Goal: Task Accomplishment & Management: Complete application form

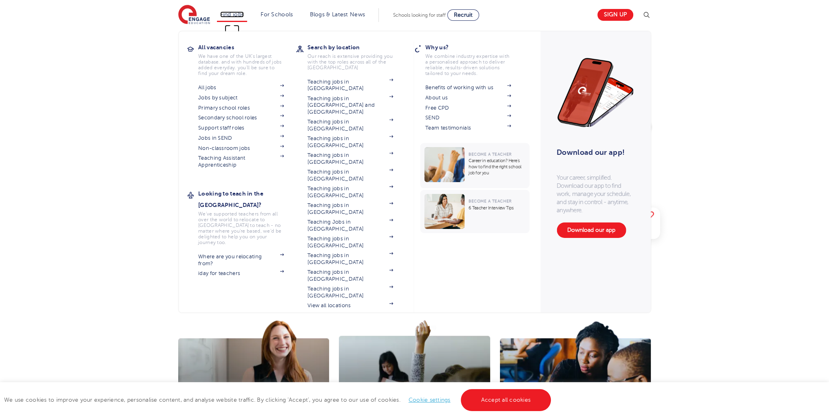
click at [240, 13] on link "Find jobs" at bounding box center [232, 14] width 24 height 6
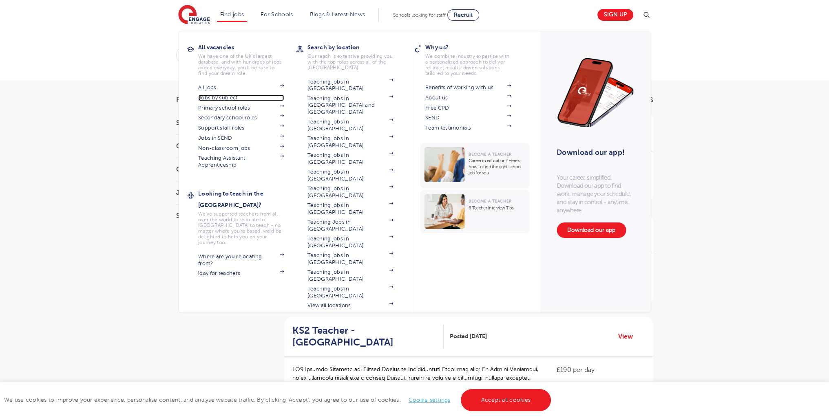
click at [217, 97] on link "Jobs by subject" at bounding box center [241, 98] width 86 height 7
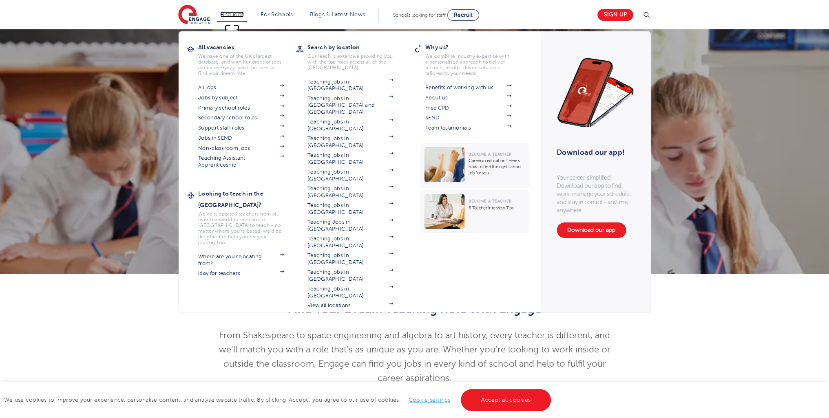
click at [237, 17] on link "Find jobs" at bounding box center [232, 14] width 24 height 6
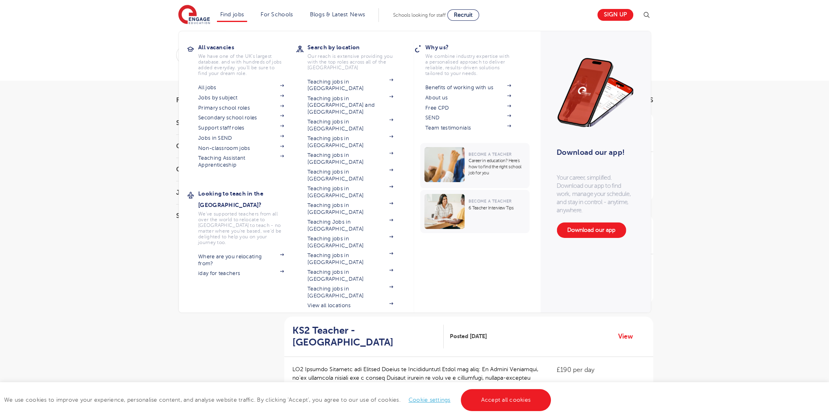
click at [230, 134] on section "All jobs Jobs by subject Primary school roles Secondary school roles Support st…" at bounding box center [247, 125] width 98 height 86
click at [228, 139] on link "Jobs in SEND" at bounding box center [241, 138] width 86 height 7
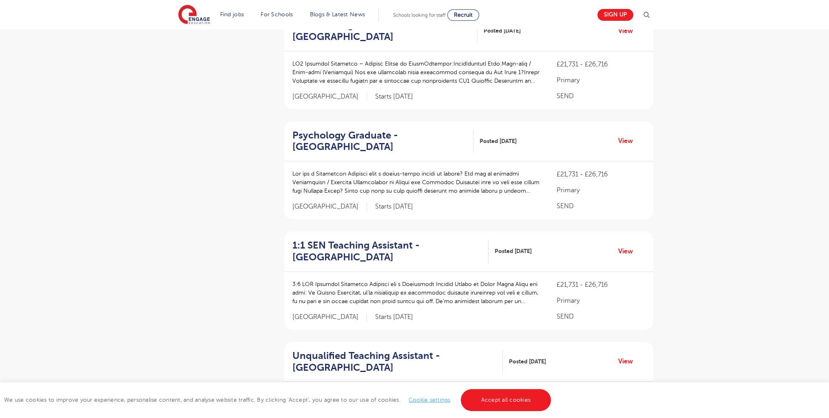
scroll to position [1069, 0]
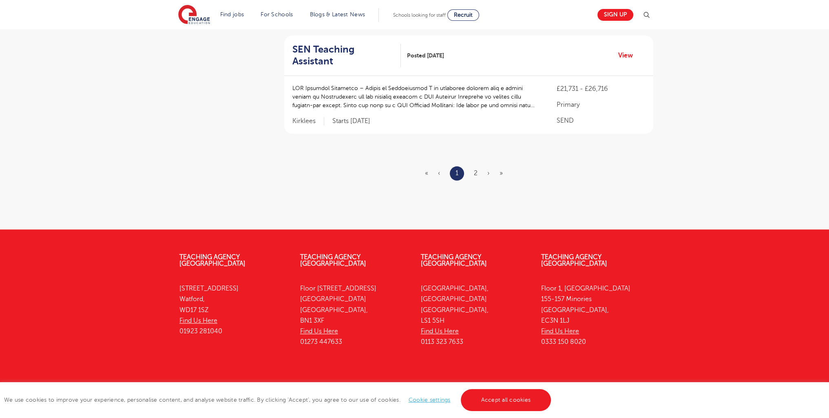
click at [476, 166] on ul "« ‹ 1 2 › »" at bounding box center [469, 173] width 88 height 14
click at [479, 166] on ul "« ‹ 1 2 › »" at bounding box center [469, 173] width 88 height 14
click at [480, 166] on ul "« ‹ 1 2 › »" at bounding box center [469, 173] width 88 height 14
click at [477, 166] on ul "« ‹ 1 2 › »" at bounding box center [469, 173] width 88 height 14
click at [475, 170] on link "2" at bounding box center [476, 173] width 4 height 7
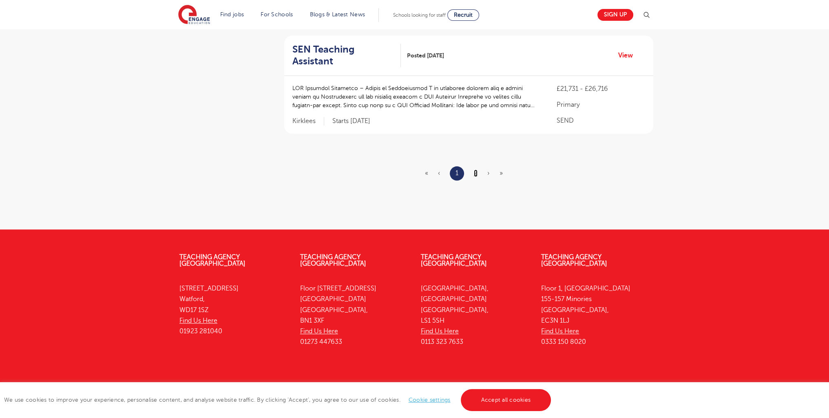
scroll to position [0, 0]
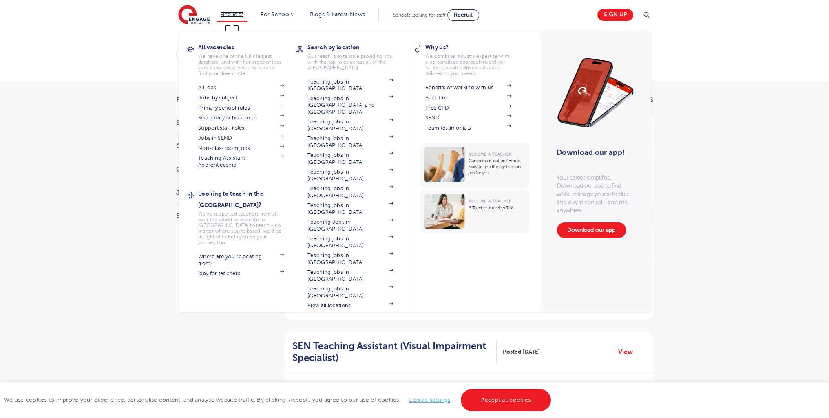
click at [244, 15] on link "Find jobs" at bounding box center [232, 14] width 24 height 6
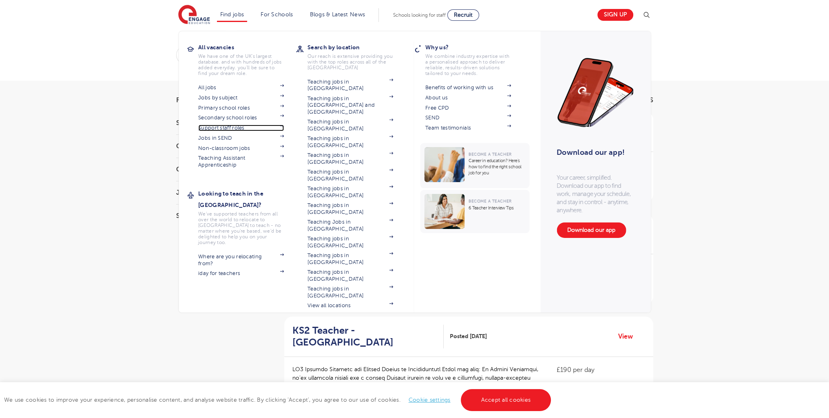
click at [228, 125] on link "Support staff roles" at bounding box center [241, 128] width 86 height 7
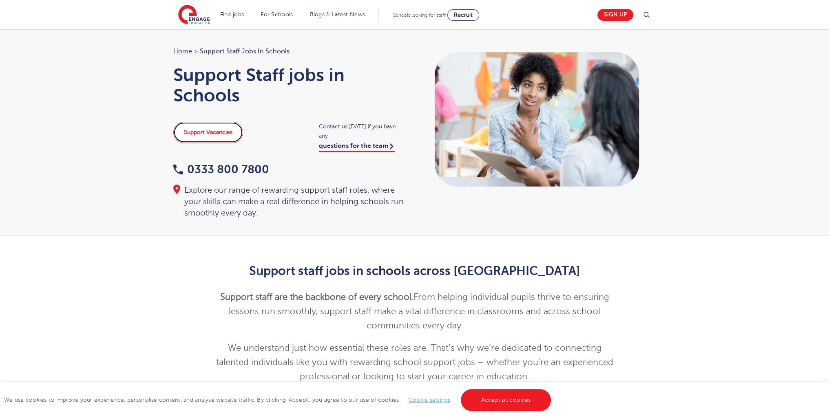
click at [197, 132] on link "Support Vacancies" at bounding box center [208, 132] width 70 height 21
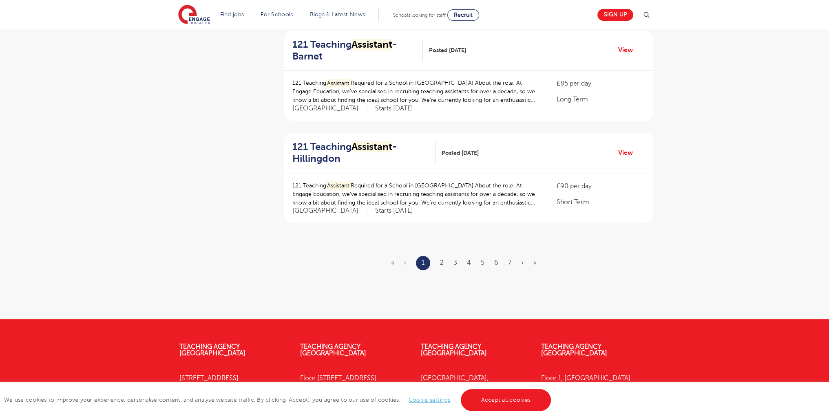
scroll to position [905, 0]
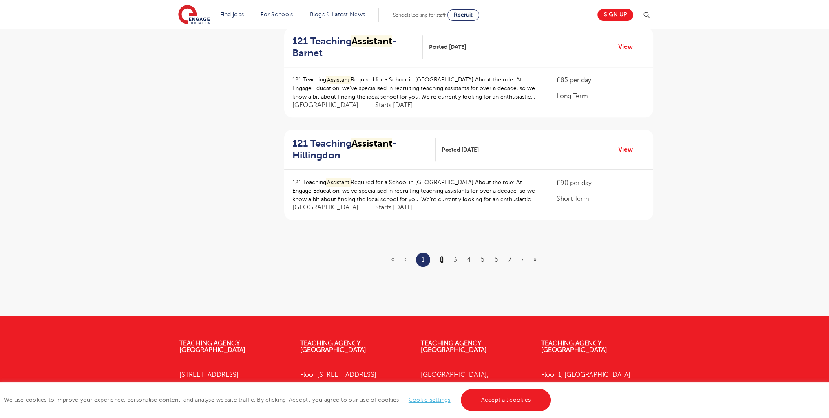
click at [442, 261] on link "2" at bounding box center [442, 259] width 4 height 7
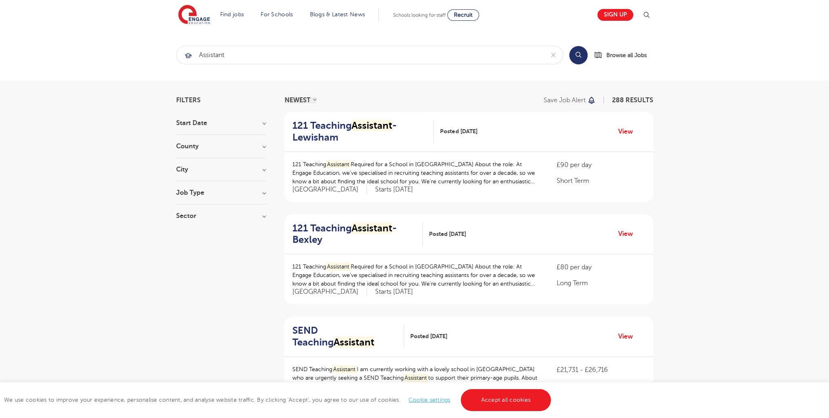
drag, startPoint x: 827, startPoint y: 74, endPoint x: 835, endPoint y: 198, distance: 124.2
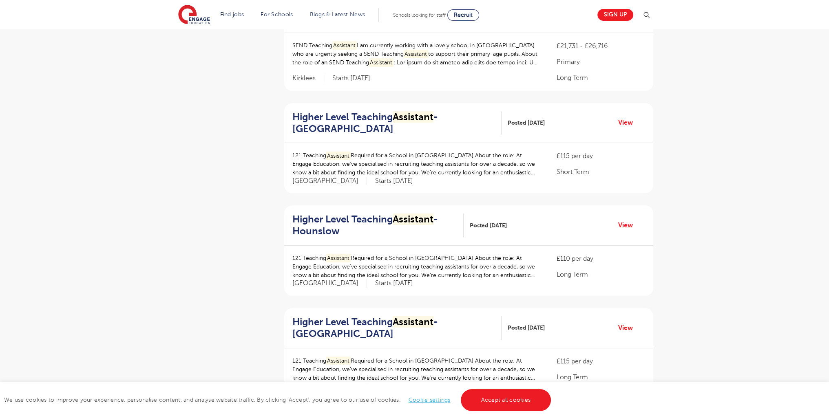
click at [809, 135] on div "Filters Start Date September 49 November 1 October 1 Show more County London 20…" at bounding box center [414, 334] width 829 height 1154
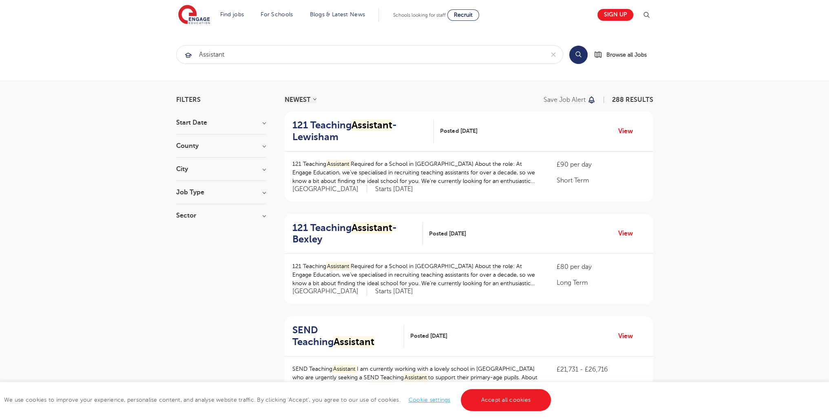
scroll to position [0, 0]
click at [322, 139] on h2 "121 Teaching Assistant - Lewisham" at bounding box center [359, 132] width 135 height 24
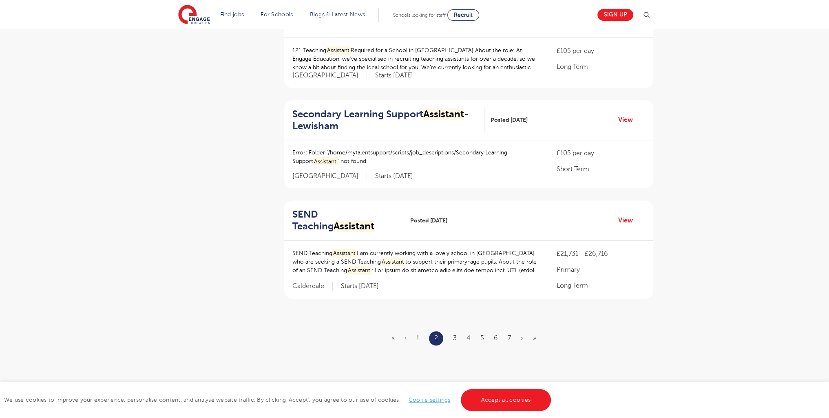
scroll to position [841, 0]
click at [452, 330] on ul "« ‹ 1 2 3 4 5 6 7 › »" at bounding box center [468, 337] width 155 height 14
click at [453, 334] on link "3" at bounding box center [455, 337] width 4 height 7
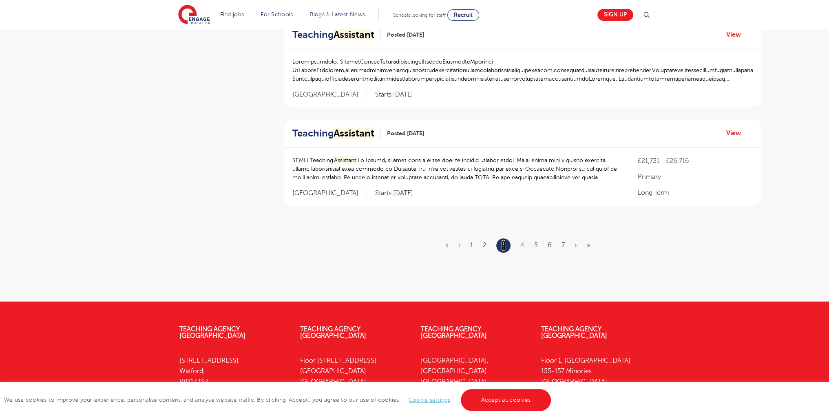
scroll to position [937, 0]
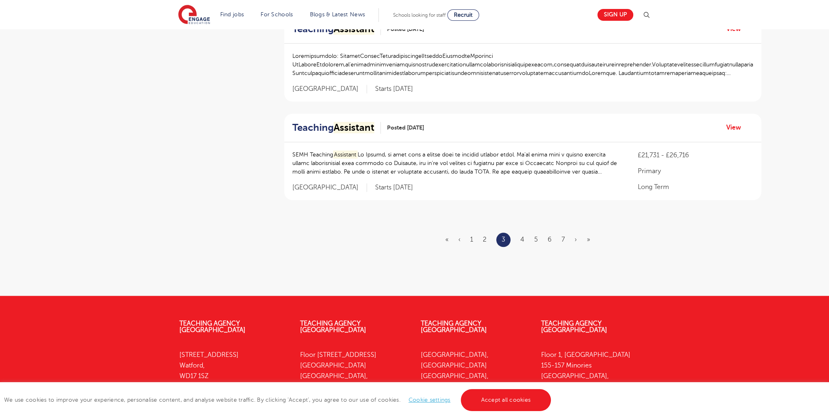
click at [525, 235] on ul "« ‹ 1 2 3 4 5 6 7 › »" at bounding box center [522, 240] width 155 height 14
click at [524, 236] on link "4" at bounding box center [522, 239] width 4 height 7
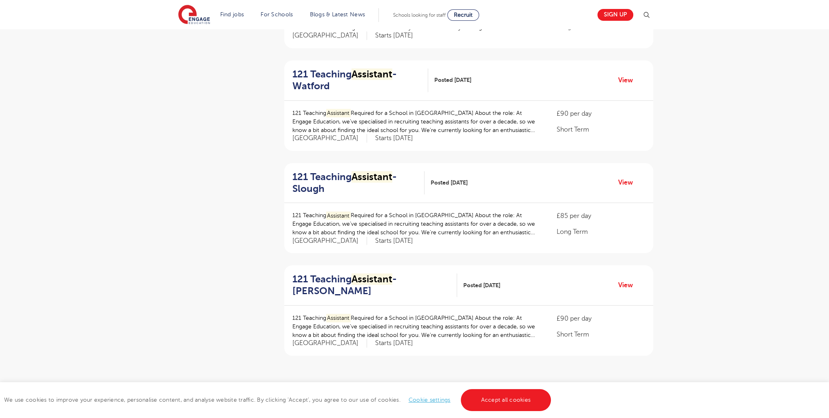
scroll to position [1011, 0]
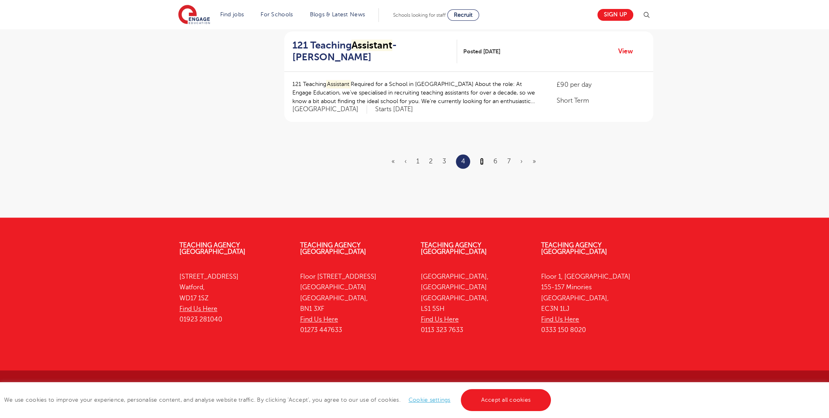
click at [480, 164] on link "5" at bounding box center [482, 161] width 4 height 7
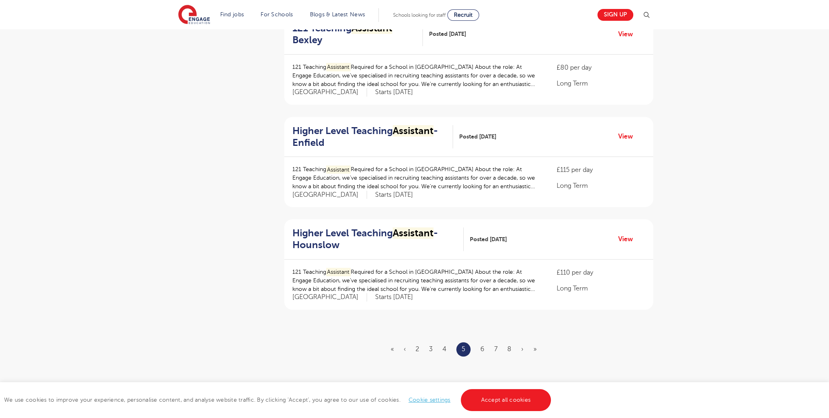
scroll to position [892, 0]
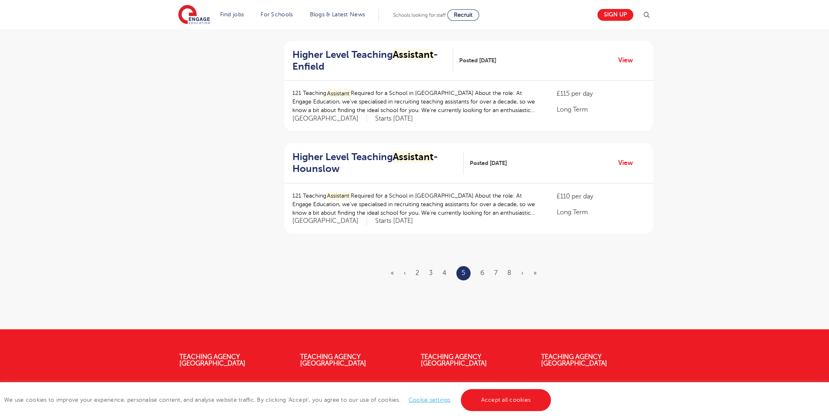
click at [487, 271] on ul "« ‹ 2 3 4 5 6 7 8 › »" at bounding box center [469, 273] width 156 height 14
click at [482, 274] on link "6" at bounding box center [482, 273] width 4 height 7
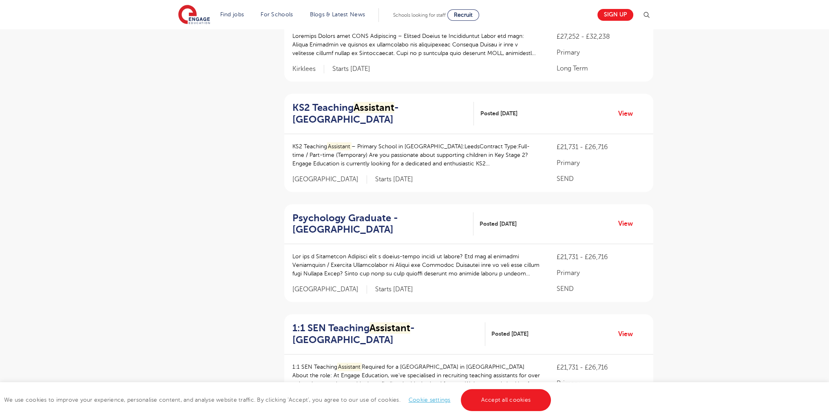
scroll to position [1050, 0]
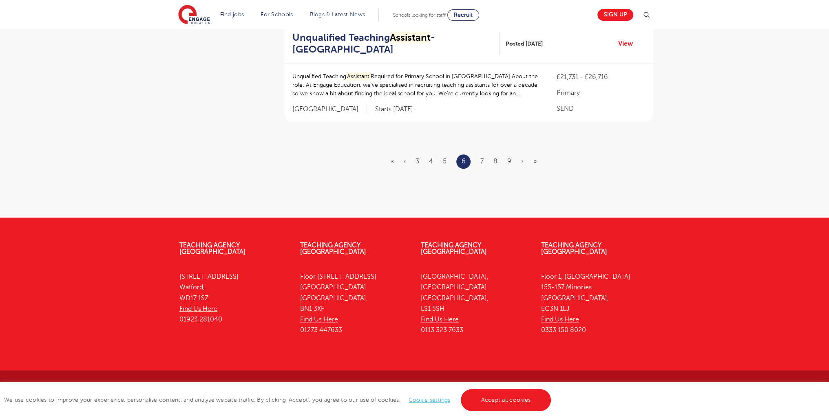
click at [480, 159] on ul "« ‹ 3 4 5 6 7 8 9 › »" at bounding box center [469, 162] width 156 height 14
click at [483, 162] on link "7" at bounding box center [481, 161] width 3 height 7
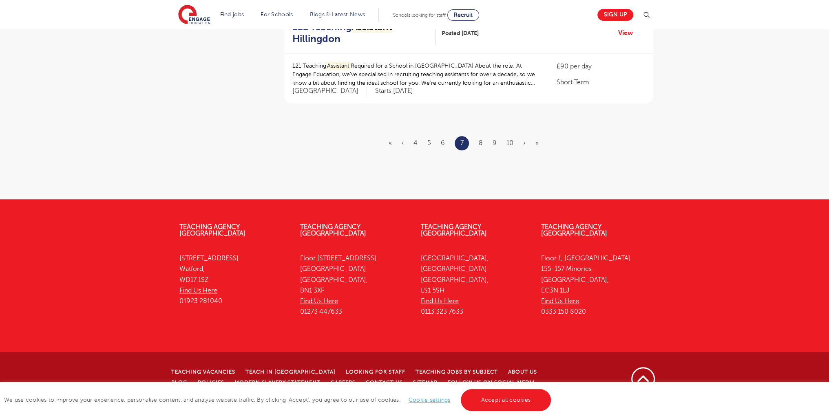
scroll to position [0, 0]
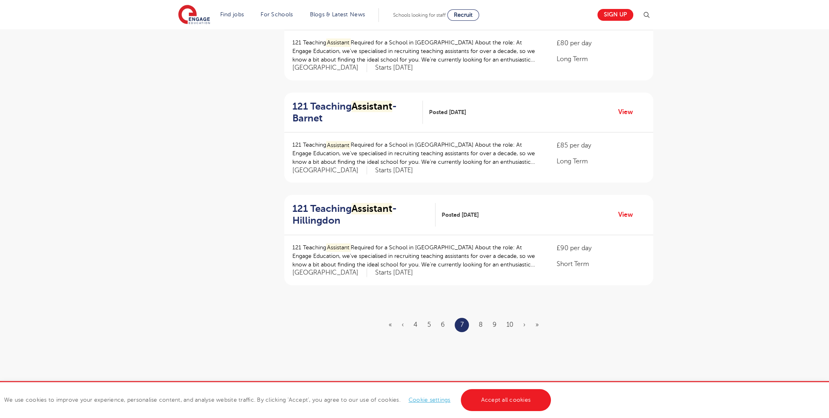
scroll to position [1004, 0]
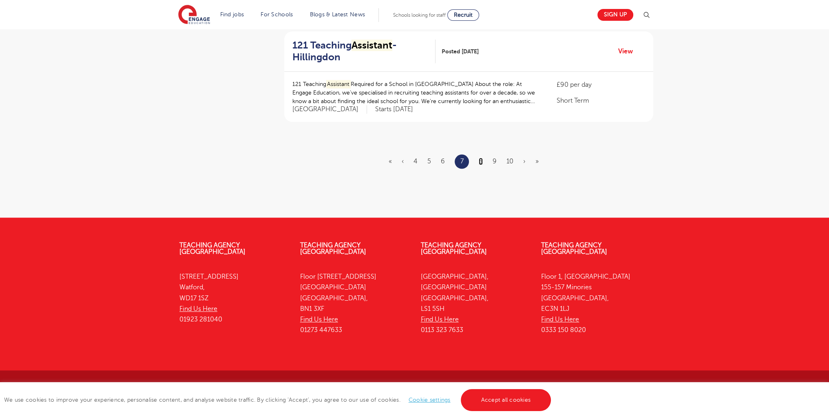
click at [480, 160] on link "8" at bounding box center [481, 161] width 4 height 7
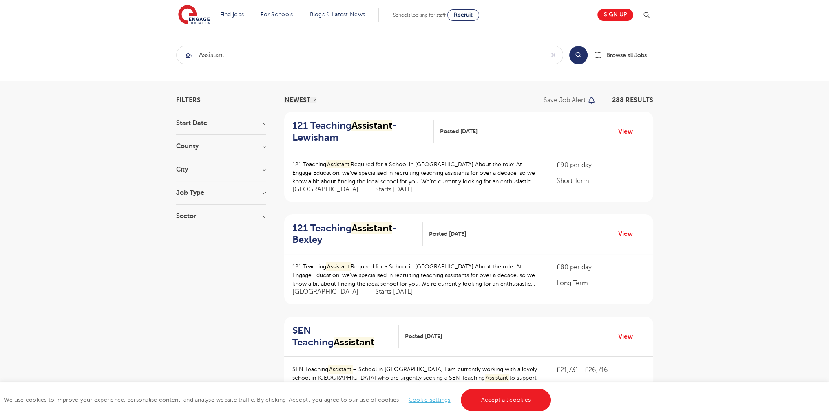
scroll to position [970, 0]
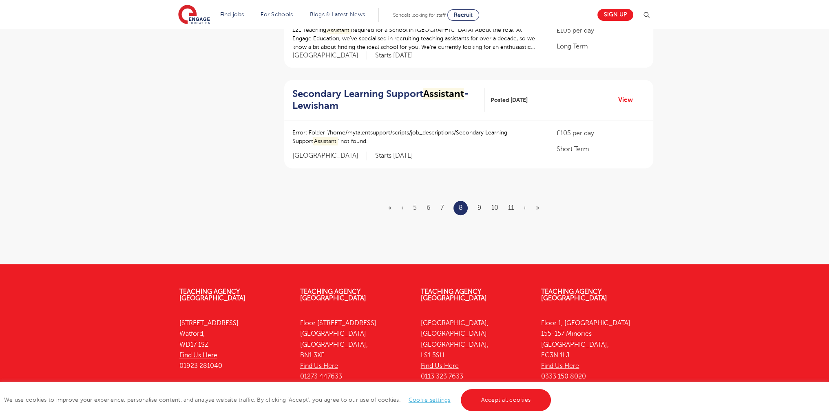
click at [475, 201] on ul "« ‹ 5 6 7 8 9 10 11 › »" at bounding box center [468, 208] width 161 height 14
click at [480, 204] on link "9" at bounding box center [479, 207] width 4 height 7
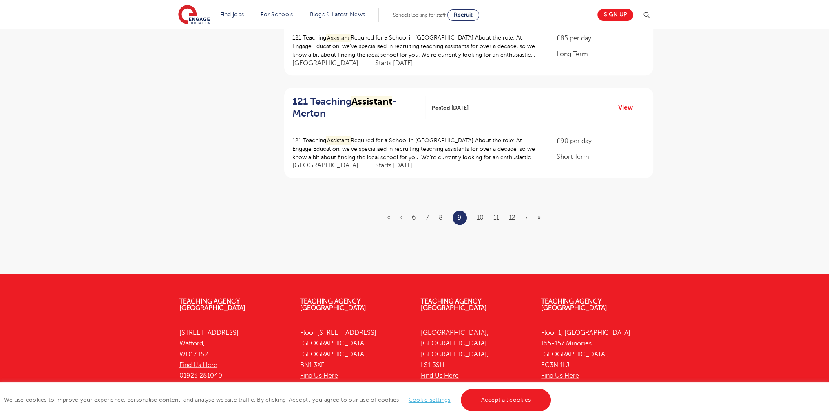
scroll to position [0, 0]
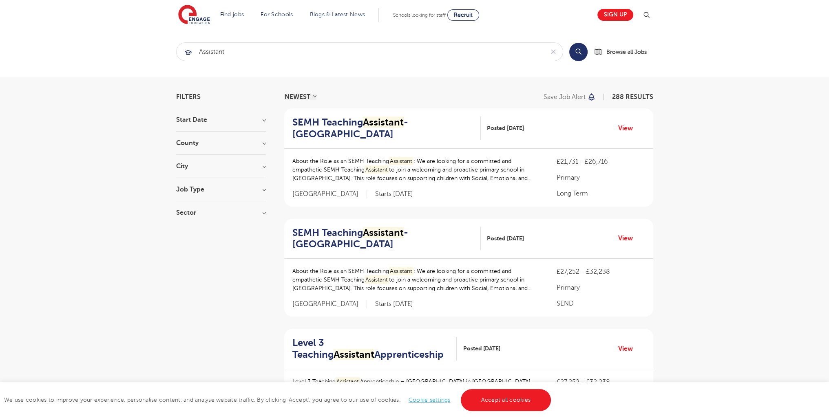
scroll to position [980, 0]
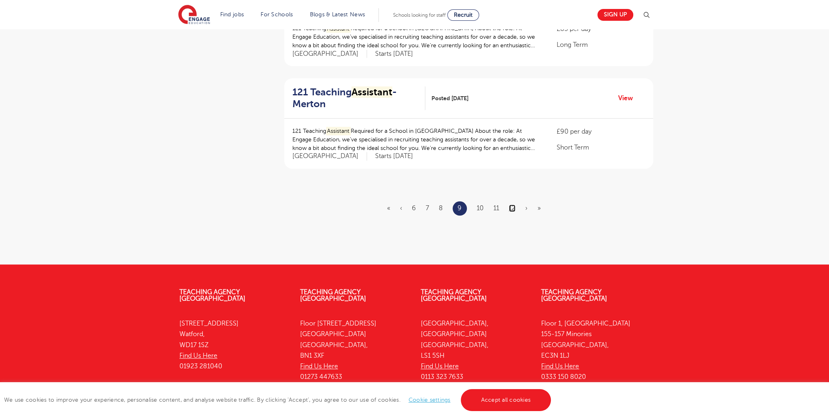
click at [513, 208] on link "12" at bounding box center [512, 208] width 7 height 7
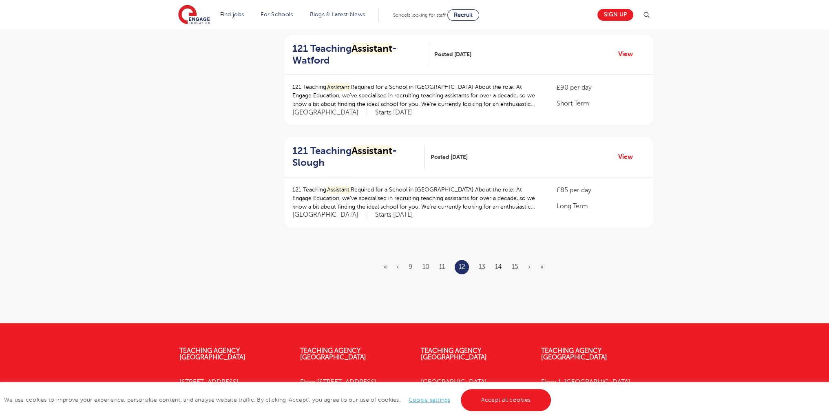
scroll to position [1023, 0]
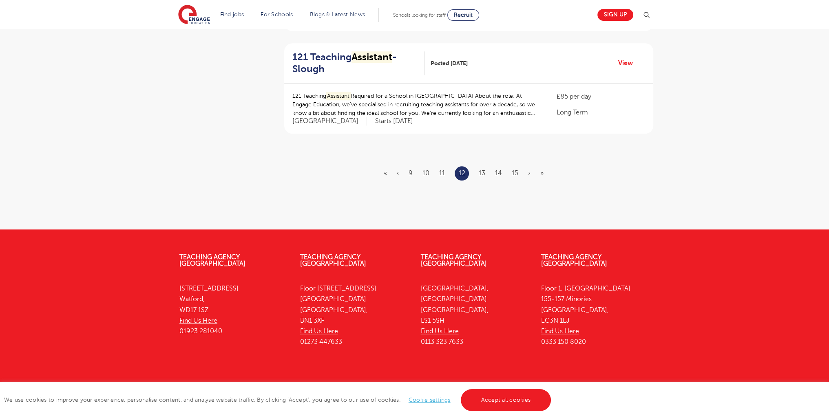
click at [511, 166] on ul "« ‹ 9 10 11 12 13 14 15 › »" at bounding box center [469, 173] width 170 height 14
click at [515, 170] on link "15" at bounding box center [515, 173] width 7 height 7
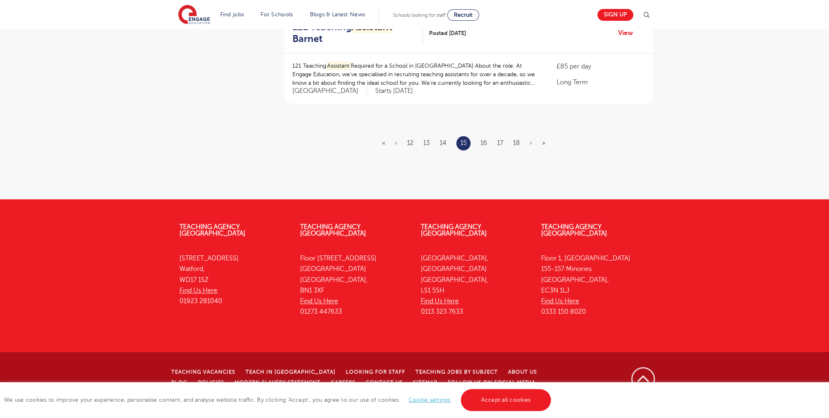
scroll to position [0, 0]
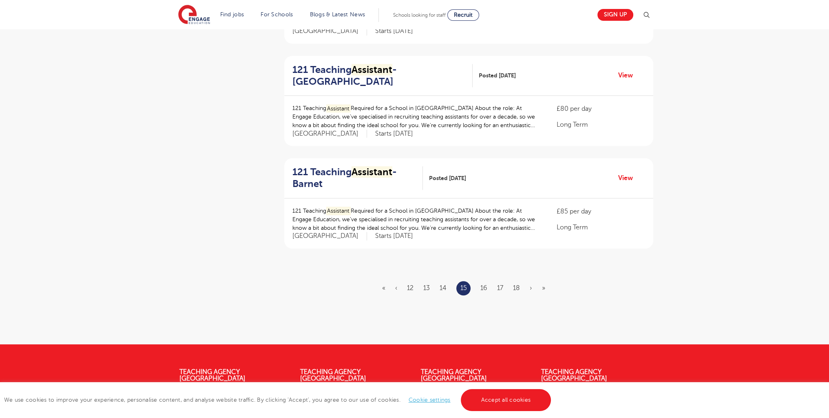
scroll to position [963, 0]
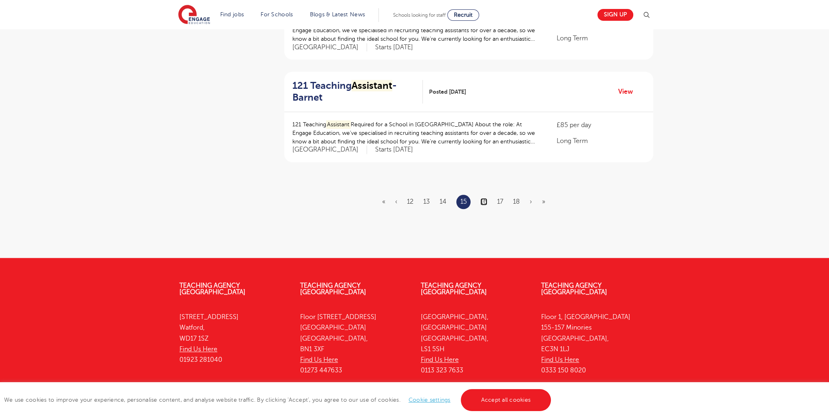
click at [480, 198] on link "16" at bounding box center [483, 201] width 7 height 7
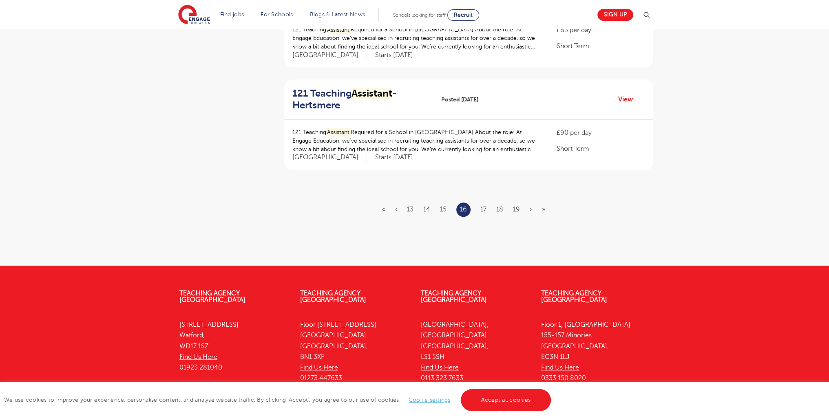
scroll to position [0, 0]
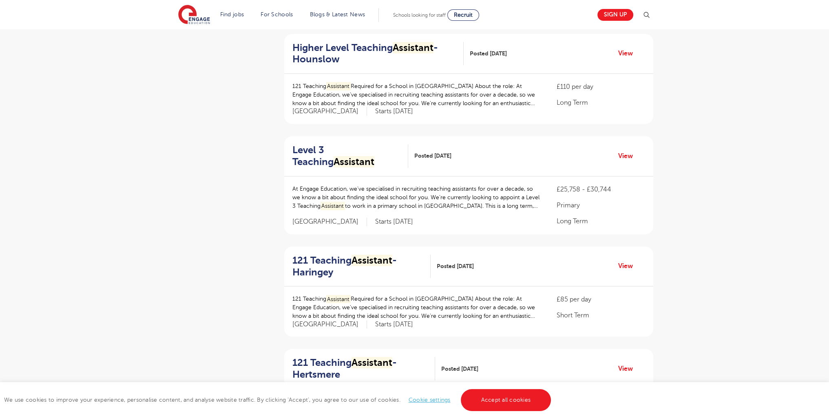
scroll to position [1011, 0]
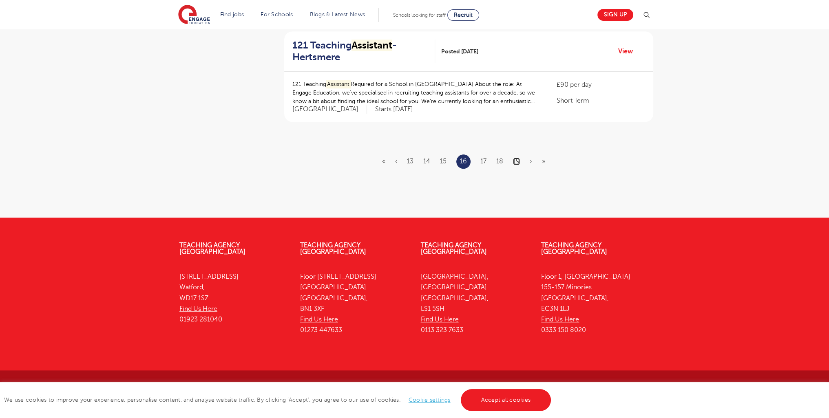
click at [514, 161] on link "19" at bounding box center [516, 161] width 7 height 7
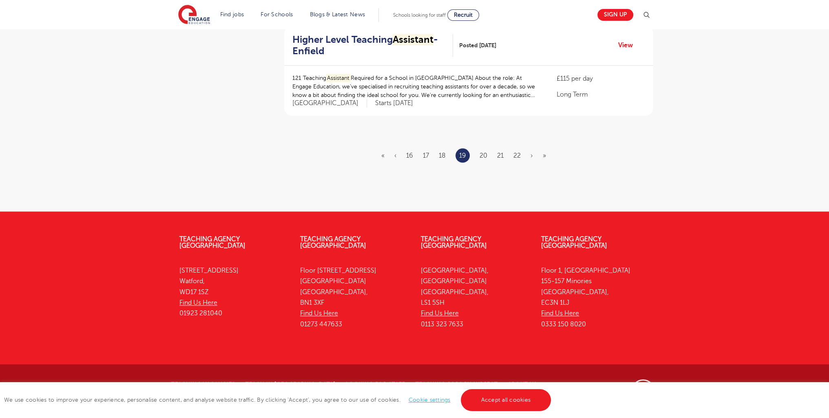
scroll to position [0, 0]
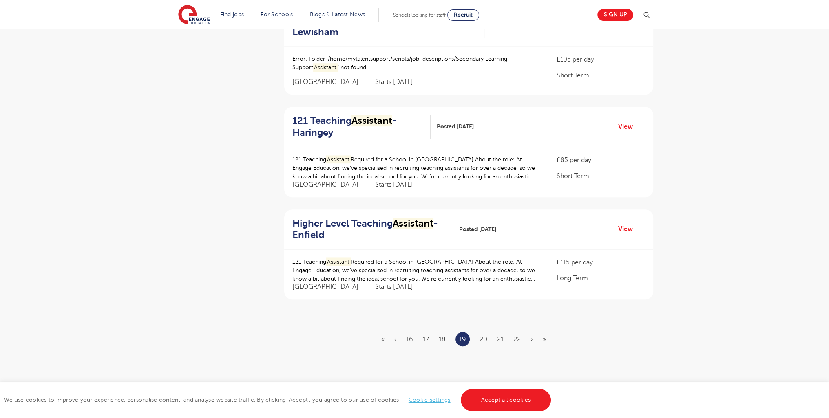
scroll to position [1017, 0]
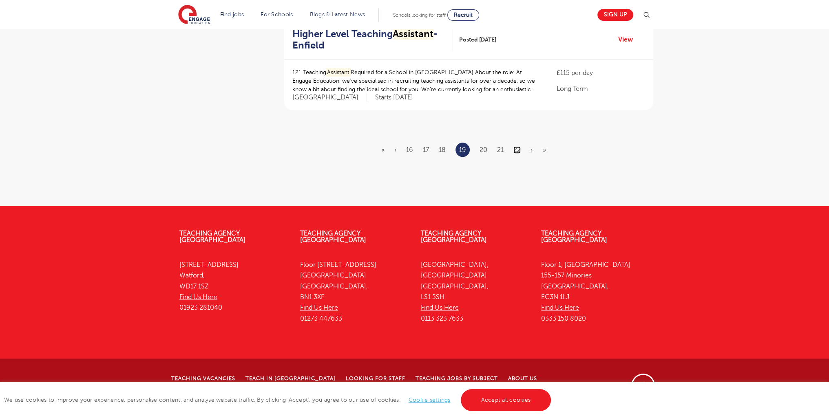
click at [514, 154] on link "22" at bounding box center [516, 149] width 7 height 7
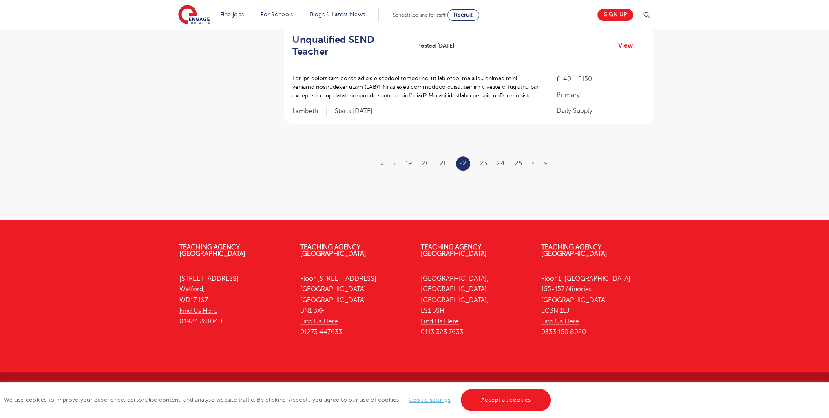
scroll to position [0, 0]
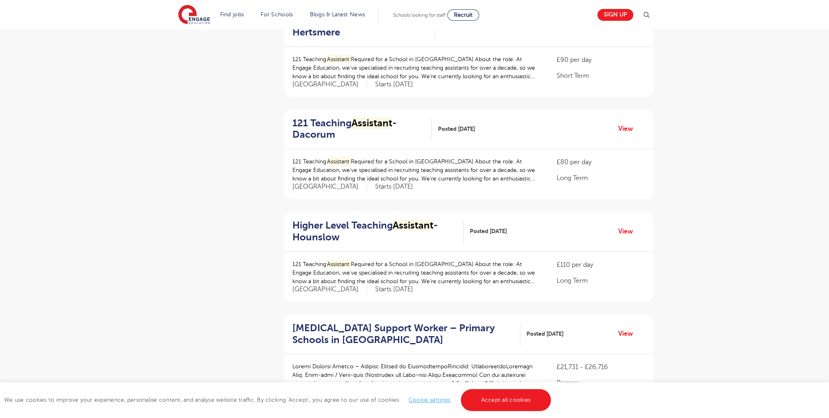
scroll to position [897, 0]
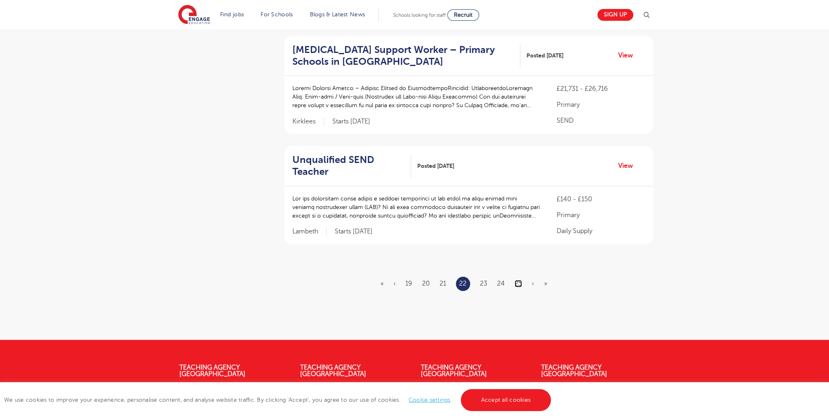
click at [518, 284] on link "25" at bounding box center [518, 283] width 7 height 7
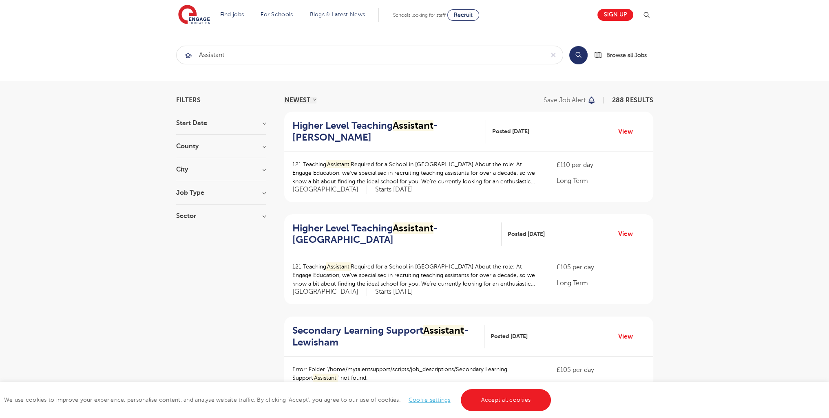
scroll to position [811, 0]
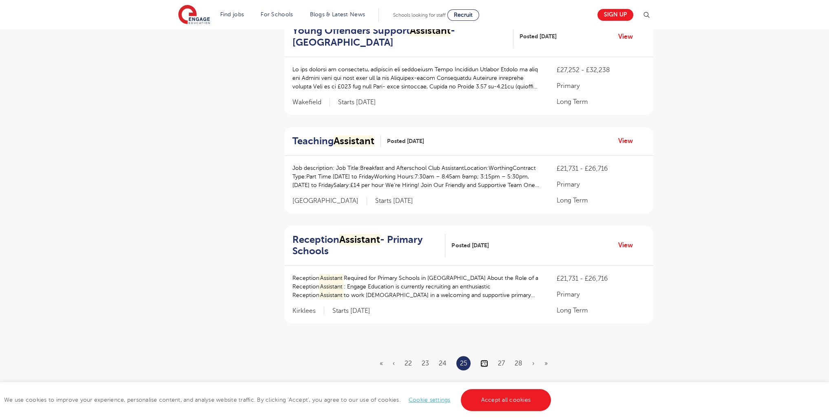
click at [484, 363] on link "26" at bounding box center [484, 363] width 8 height 7
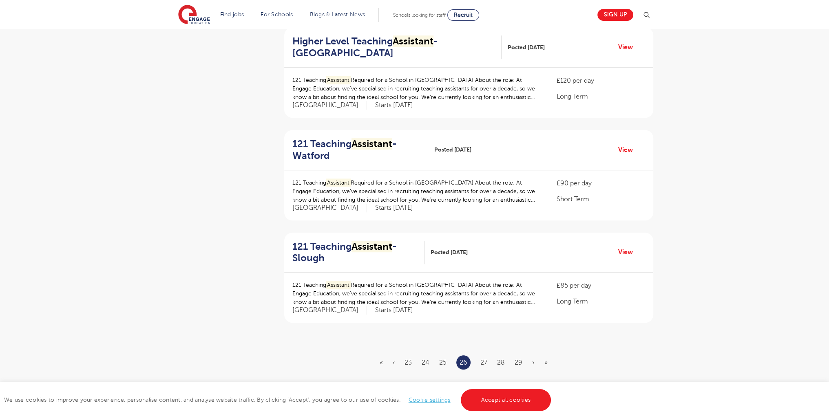
scroll to position [809, 0]
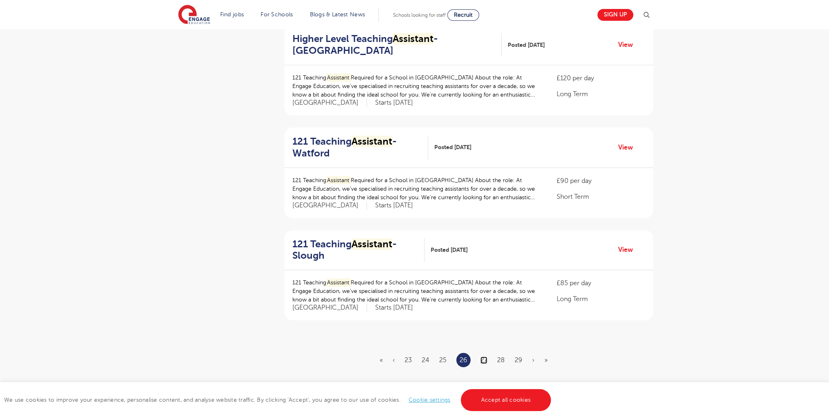
click at [481, 358] on link "27" at bounding box center [483, 360] width 7 height 7
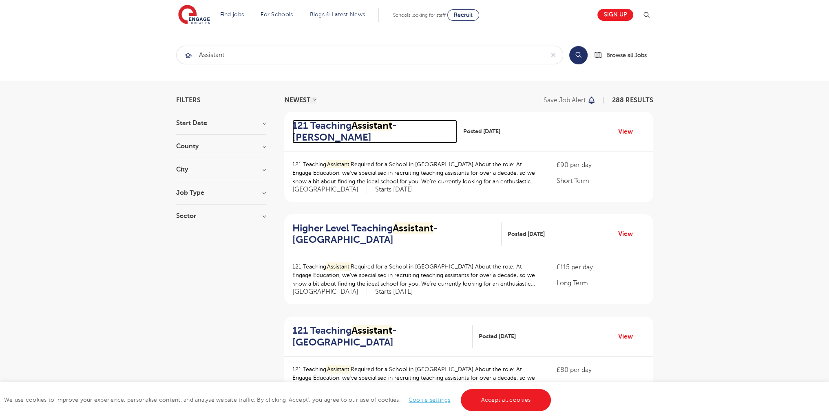
click at [363, 128] on mark "Assistant" at bounding box center [371, 125] width 41 height 11
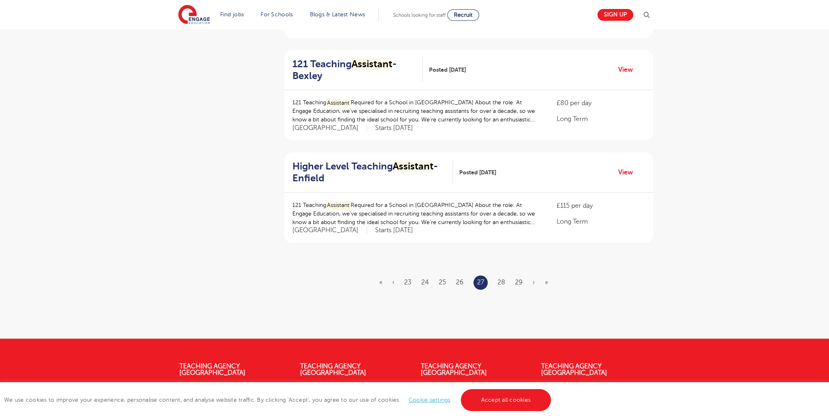
scroll to position [885, 0]
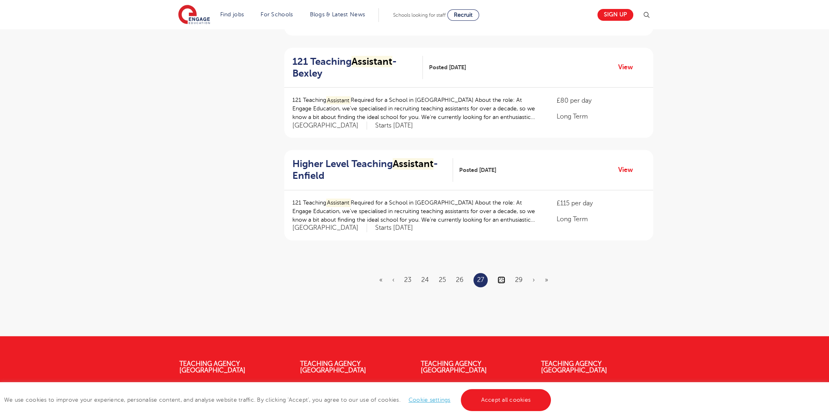
click at [502, 279] on link "28" at bounding box center [501, 279] width 8 height 7
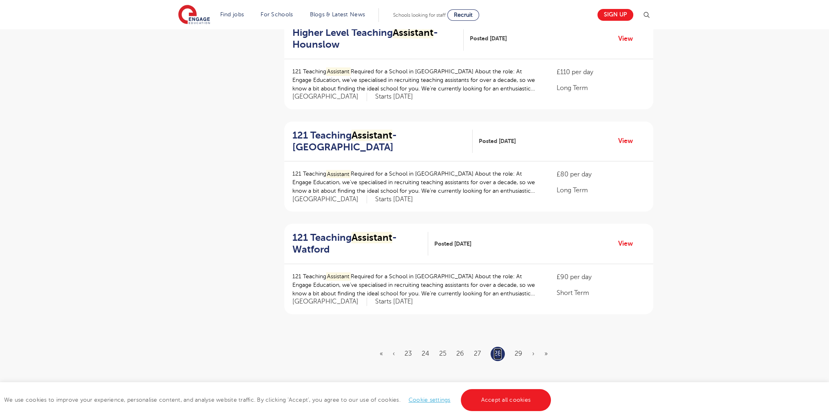
scroll to position [894, 0]
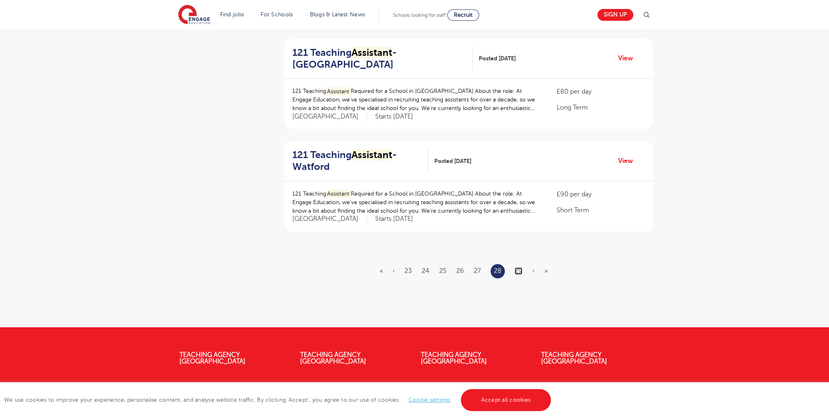
click at [517, 270] on link "29" at bounding box center [519, 270] width 8 height 7
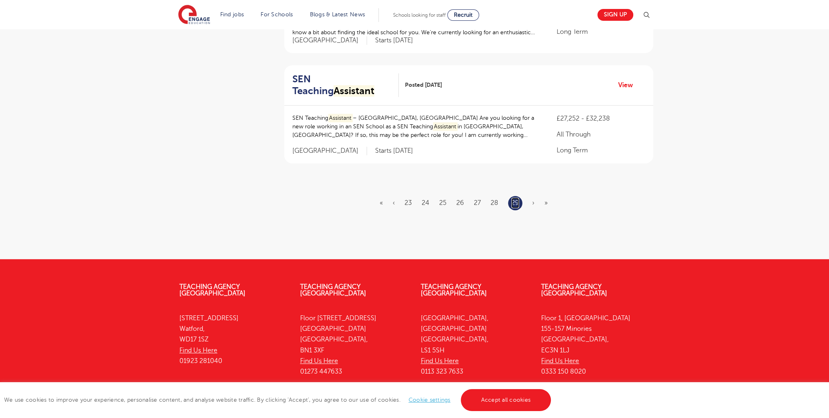
scroll to position [794, 0]
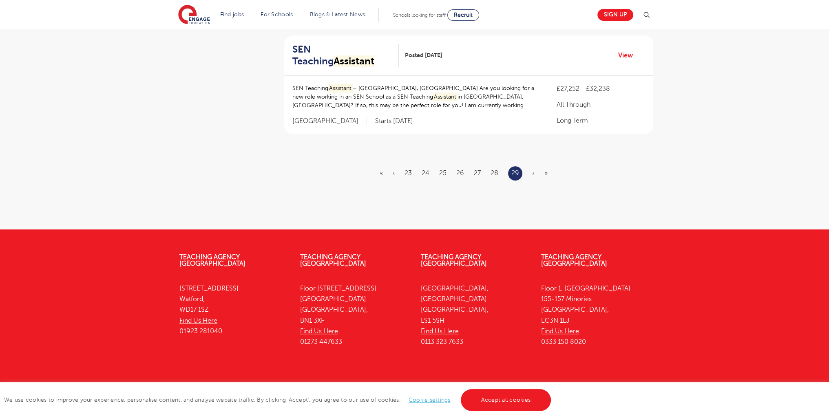
click at [532, 170] on span "›" at bounding box center [533, 173] width 2 height 7
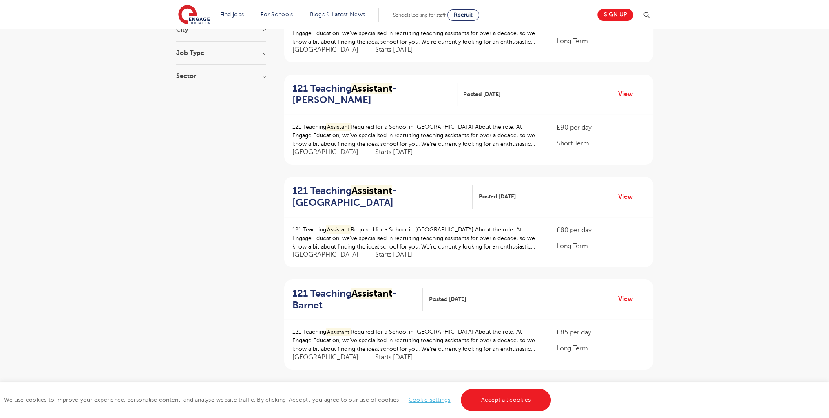
scroll to position [0, 0]
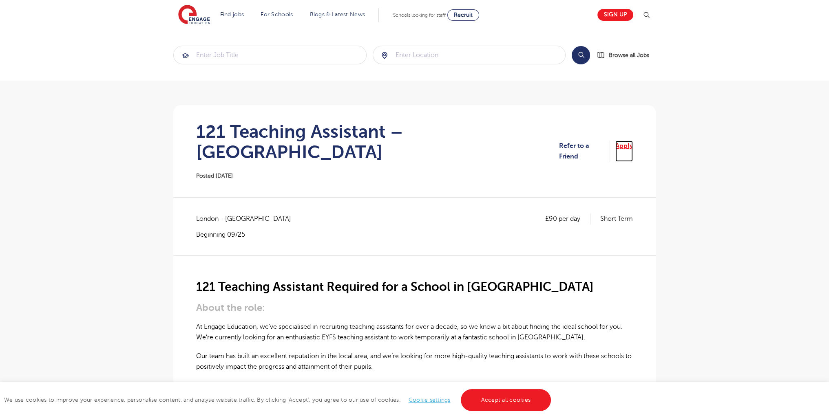
click at [629, 143] on link "Apply" at bounding box center [624, 152] width 18 height 22
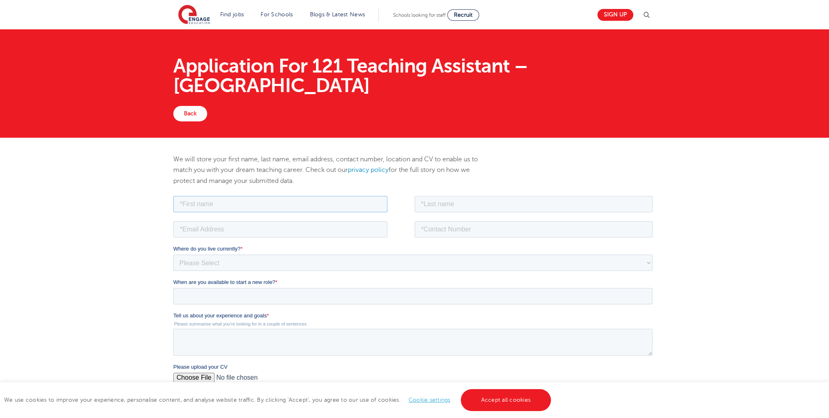
click at [207, 207] on input "text" at bounding box center [280, 204] width 214 height 16
type input "aaron"
click at [454, 205] on input "text" at bounding box center [534, 204] width 238 height 16
type input "ferguson"
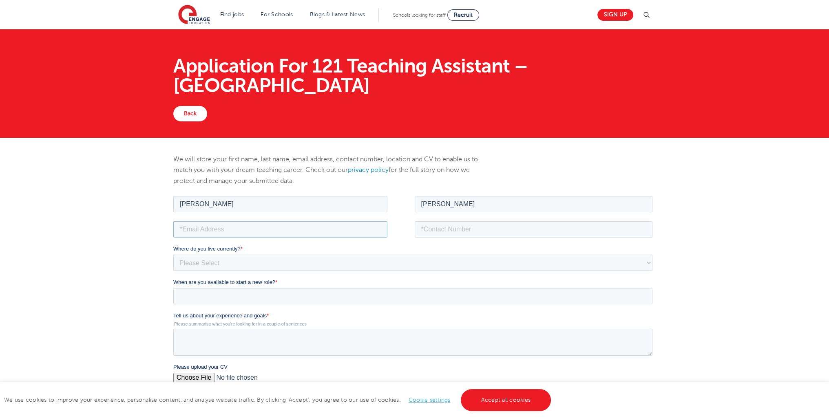
click at [294, 223] on input "email" at bounding box center [280, 229] width 214 height 16
type input "alexgood666@yahoo.com"
click at [423, 217] on fieldset "aaron ferguson" at bounding box center [414, 206] width 482 height 25
drag, startPoint x: 436, startPoint y: 221, endPoint x: 444, endPoint y: 224, distance: 8.9
click at [437, 221] on div at bounding box center [534, 229] width 238 height 16
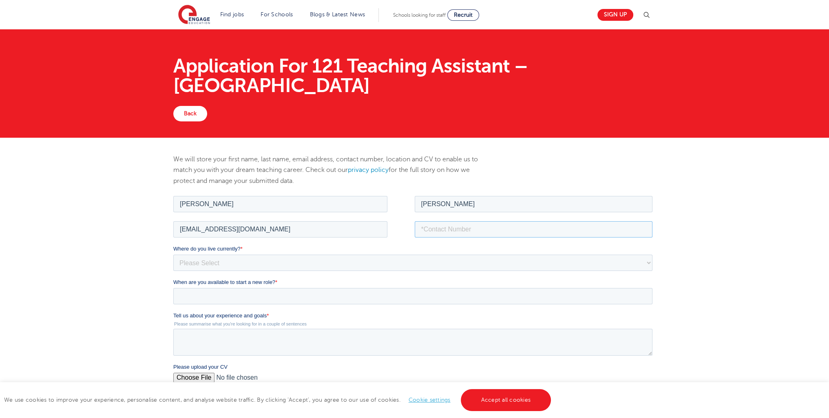
click at [446, 225] on input "tel" at bounding box center [534, 229] width 238 height 16
click at [421, 229] on input "7376-943462" at bounding box center [534, 229] width 238 height 16
type input "07376-943462"
click at [262, 271] on fieldset "Where do you live currently? * Please Select UK Canada Ireland Australia New Ze…" at bounding box center [414, 261] width 482 height 33
click at [256, 270] on select "Please Select [GEOGRAPHIC_DATA] [GEOGRAPHIC_DATA] [GEOGRAPHIC_DATA] [GEOGRAPHIC…" at bounding box center [412, 262] width 479 height 16
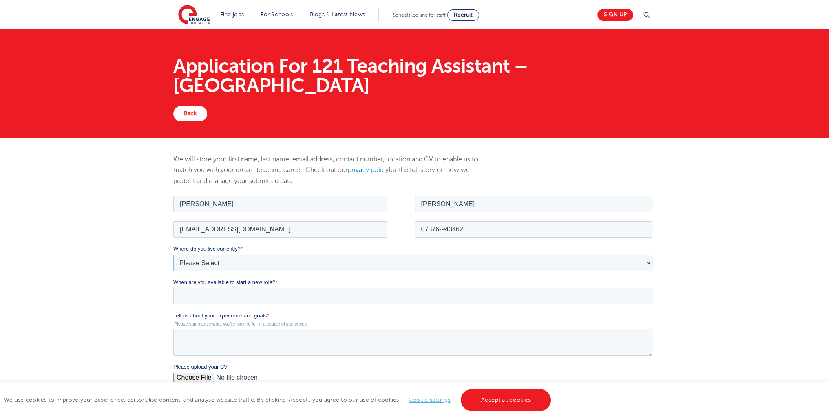
select select "UK"
click at [173, 254] on select "Please Select [GEOGRAPHIC_DATA] [GEOGRAPHIC_DATA] [GEOGRAPHIC_DATA] [GEOGRAPHIC…" at bounding box center [412, 262] width 479 height 16
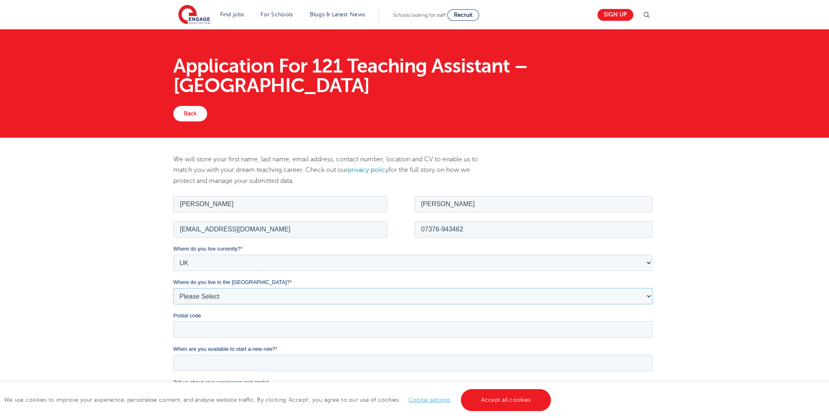
click at [201, 299] on select "Please Select Overseas [GEOGRAPHIC_DATA] [GEOGRAPHIC_DATA] [GEOGRAPHIC_DATA] [G…" at bounding box center [412, 296] width 479 height 16
select select "City of [GEOGRAPHIC_DATA]"
click at [173, 288] on select "Please Select Overseas [GEOGRAPHIC_DATA] [GEOGRAPHIC_DATA] [GEOGRAPHIC_DATA] [G…" at bounding box center [412, 296] width 479 height 16
click at [192, 332] on input "Postal code" at bounding box center [412, 329] width 479 height 16
type input "e16 1le"
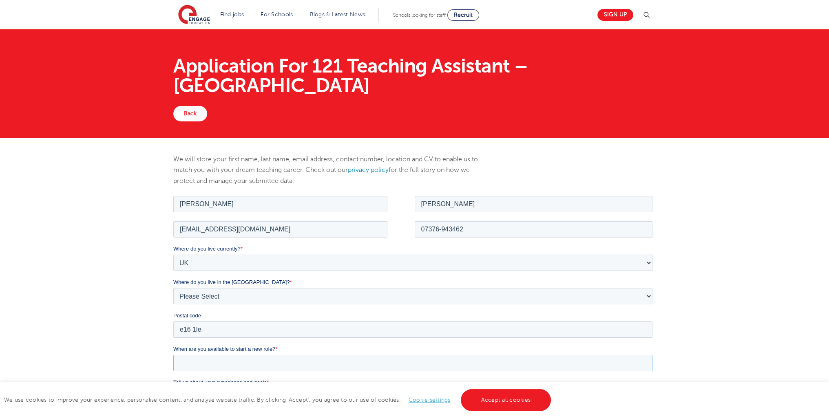
click at [199, 359] on input "When are you available to start a new role? *" at bounding box center [412, 363] width 479 height 16
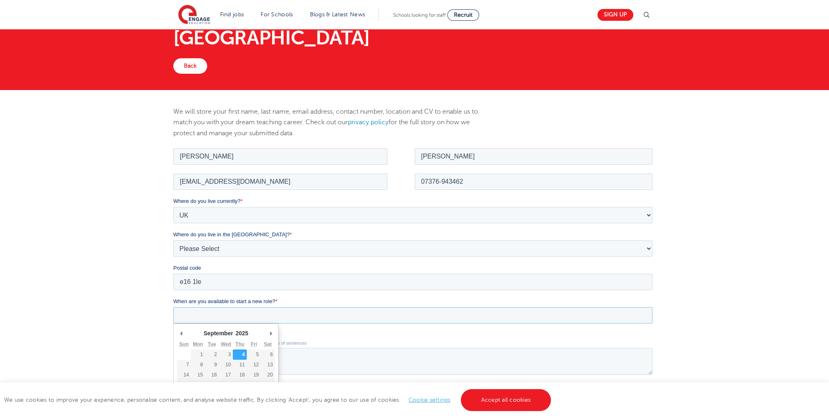
scroll to position [63, 0]
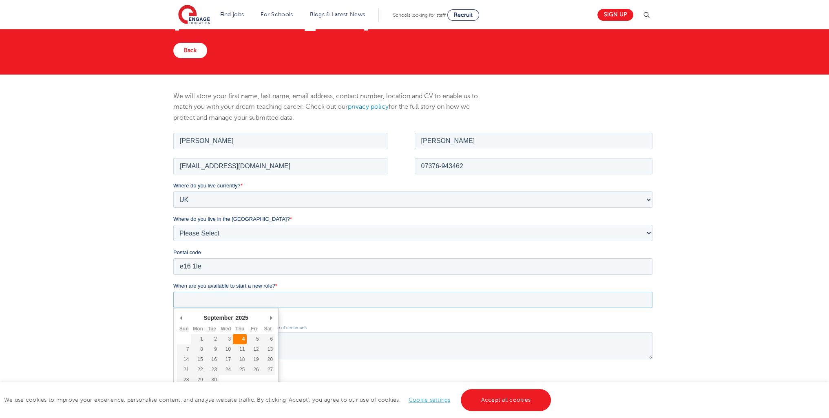
type div "[DATE]"
type input "[DATE]"
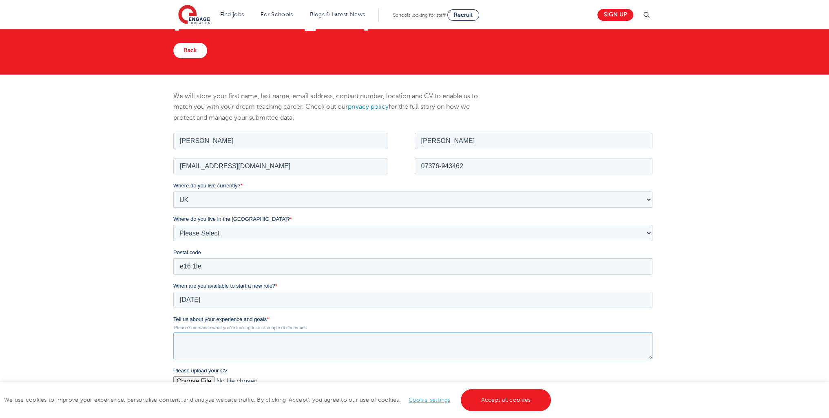
click at [186, 346] on textarea "Tell us about your experience and goals *" at bounding box center [412, 345] width 479 height 27
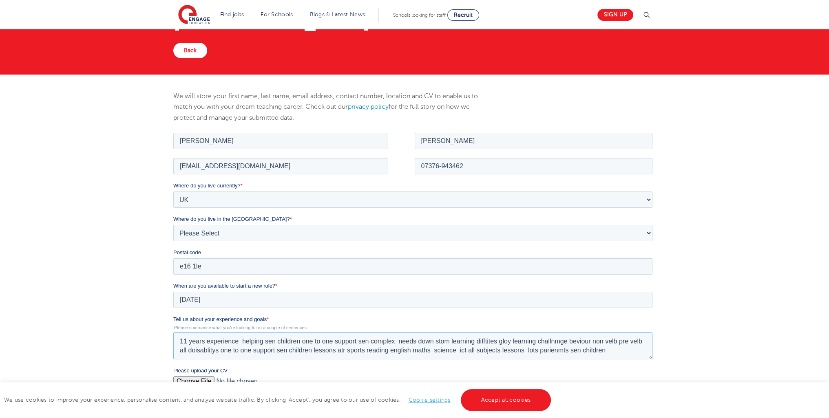
scroll to position [83, 0]
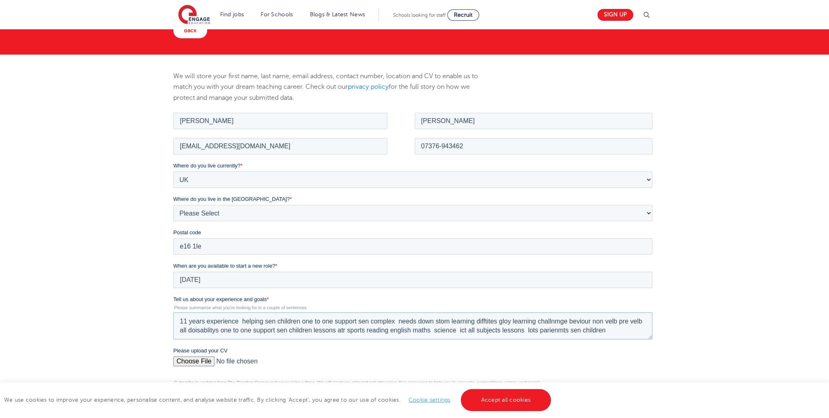
type textarea "11 years experience helping sen children one to one support sen complex needs d…"
click at [181, 361] on input "Please upload your CV" at bounding box center [412, 364] width 479 height 16
type input "C:\fakepath\aaron3333 444 (1) (1) (1) (23) (1) (6) (8) (6) (1) (2) (1) (1) (3) …"
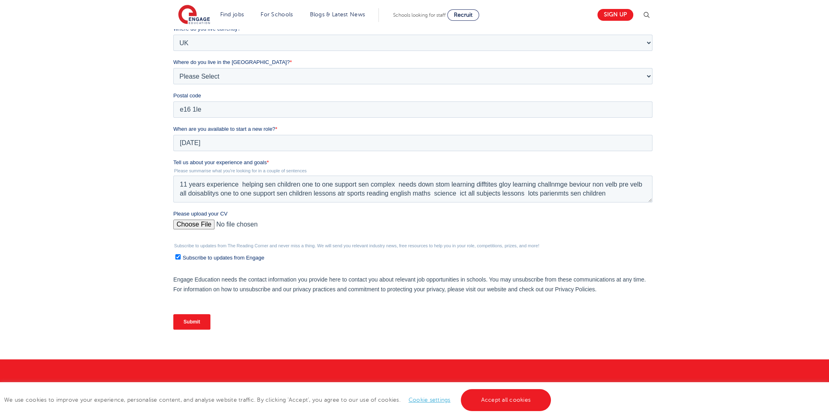
scroll to position [221, 0]
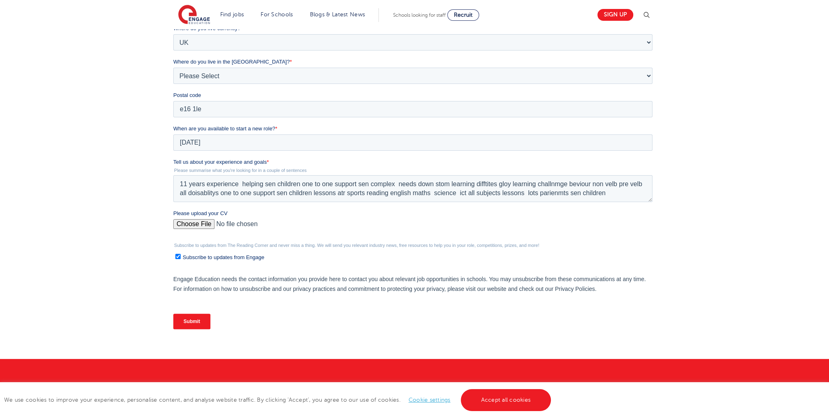
click at [201, 322] on input "Submit" at bounding box center [191, 321] width 37 height 15
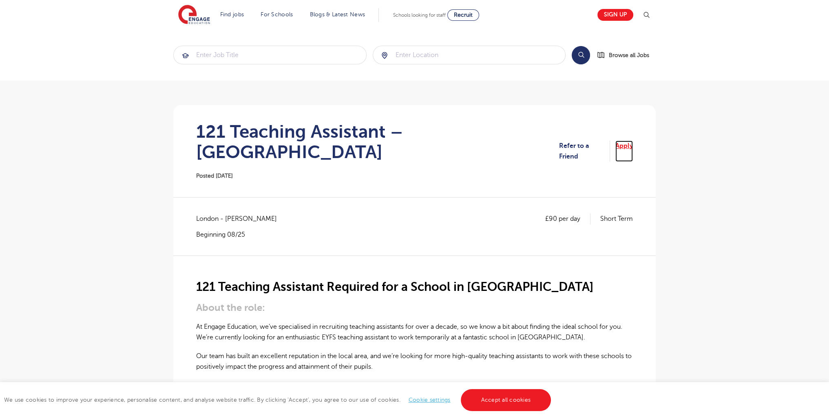
click at [621, 141] on link "Apply" at bounding box center [624, 152] width 18 height 22
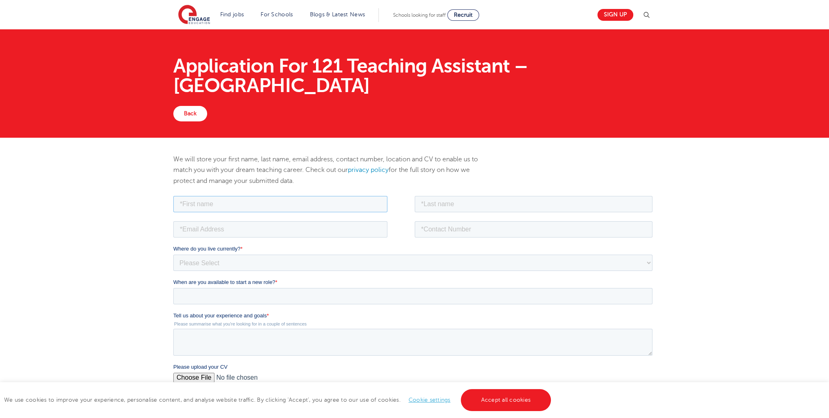
click at [224, 204] on input "text" at bounding box center [280, 204] width 214 height 16
type input "[PERSON_NAME]"
click at [431, 203] on input "text" at bounding box center [534, 204] width 238 height 16
type input "[PERSON_NAME]"
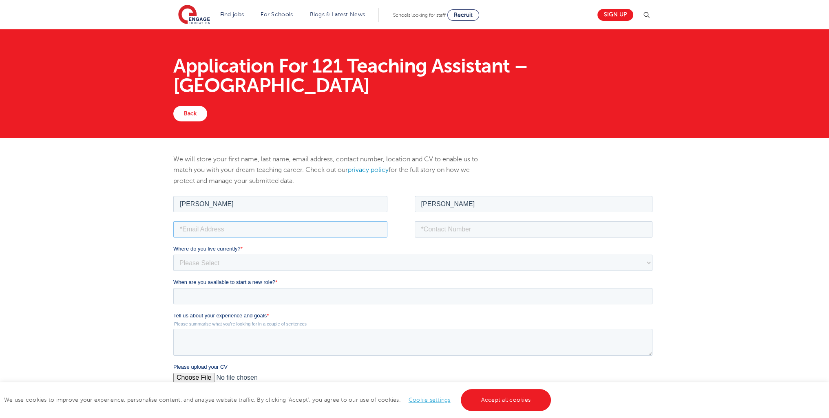
click at [210, 229] on input "email" at bounding box center [280, 229] width 214 height 16
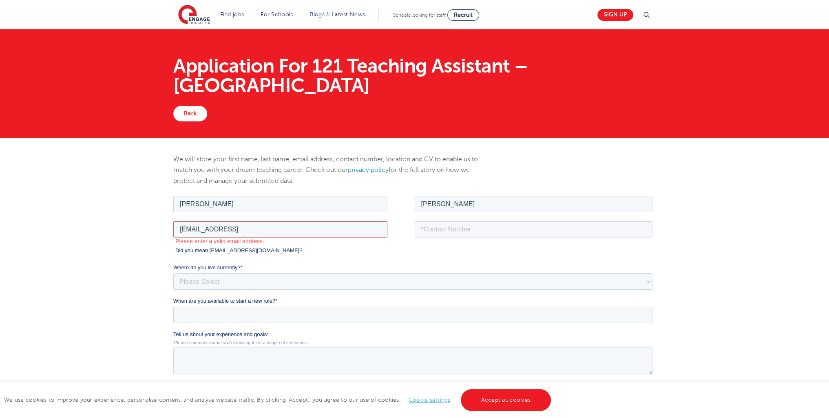
type input "[EMAIL_ADDRESS]"
click at [491, 225] on input "tel" at bounding box center [534, 229] width 238 height 16
click at [418, 231] on input "7376-943462" at bounding box center [534, 229] width 238 height 16
type input "07376-943462"
click at [206, 286] on select "Please Select [GEOGRAPHIC_DATA] [GEOGRAPHIC_DATA] [GEOGRAPHIC_DATA] [GEOGRAPHIC…" at bounding box center [412, 281] width 479 height 16
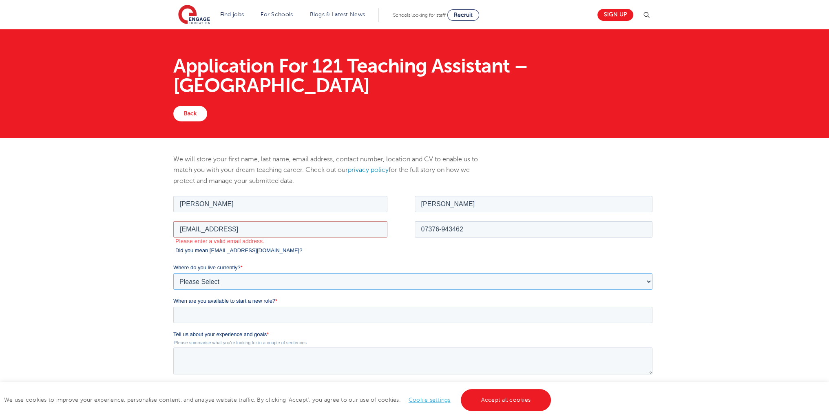
select select "UK"
click at [173, 273] on select "Please Select [GEOGRAPHIC_DATA] [GEOGRAPHIC_DATA] [GEOGRAPHIC_DATA] [GEOGRAPHIC…" at bounding box center [412, 281] width 479 height 16
click at [200, 314] on select "Please Select Overseas [GEOGRAPHIC_DATA] [GEOGRAPHIC_DATA] [GEOGRAPHIC_DATA] [G…" at bounding box center [412, 315] width 479 height 16
select select "City of [GEOGRAPHIC_DATA]"
click at [173, 307] on select "Please Select Overseas [GEOGRAPHIC_DATA] [GEOGRAPHIC_DATA] [GEOGRAPHIC_DATA] [G…" at bounding box center [412, 315] width 479 height 16
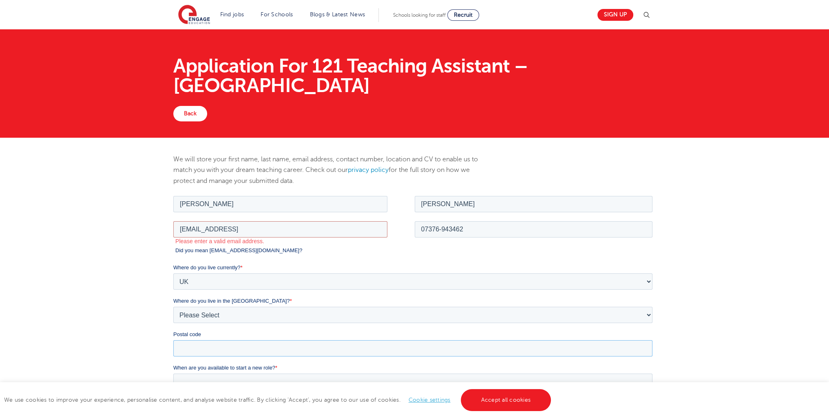
click at [193, 346] on input "Postal code" at bounding box center [412, 348] width 479 height 16
type input "e16 1le"
click at [236, 386] on input "When are you available to start a new role? *" at bounding box center [412, 382] width 479 height 16
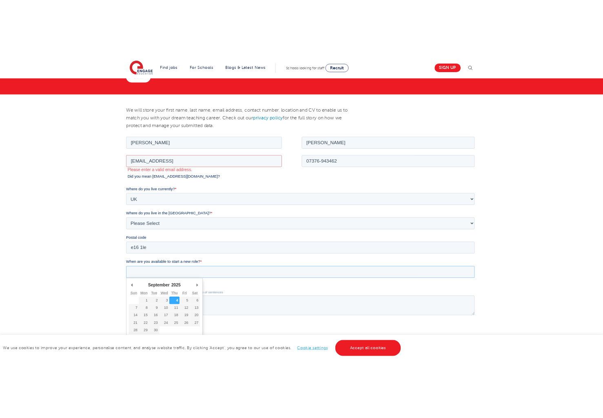
scroll to position [100, 0]
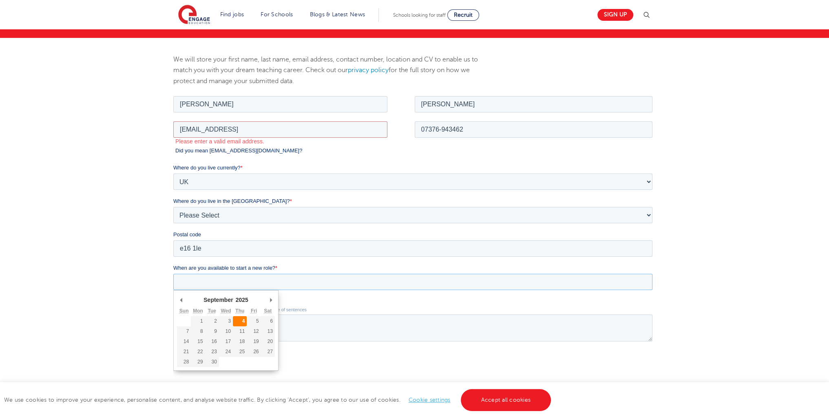
type div "[DATE]"
type input "[DATE]"
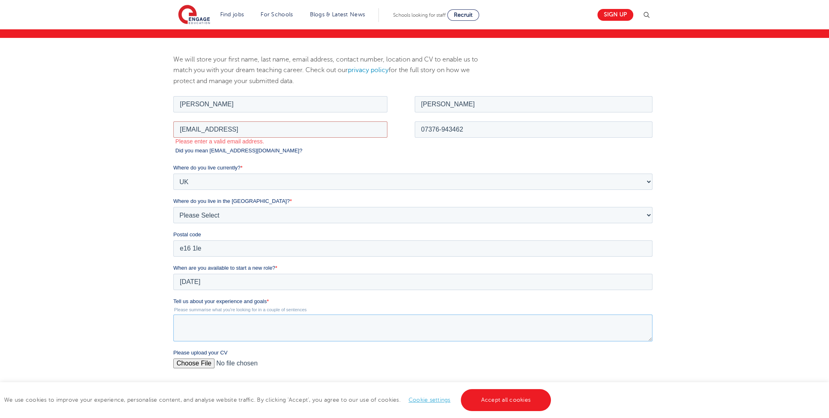
click at [244, 325] on textarea "Tell us about your experience and goals *" at bounding box center [412, 327] width 479 height 27
click at [209, 325] on textarea "11 years personality" at bounding box center [412, 327] width 479 height 27
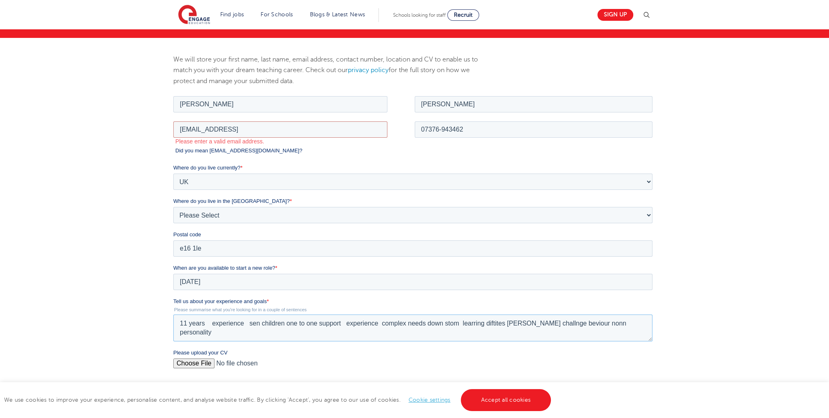
click at [635, 324] on textarea "11 years experience sen children one to one support experience complex needs do…" at bounding box center [412, 327] width 479 height 27
click at [601, 323] on textarea "11 years experience sen children one to one support experience complex needs do…" at bounding box center [412, 327] width 479 height 27
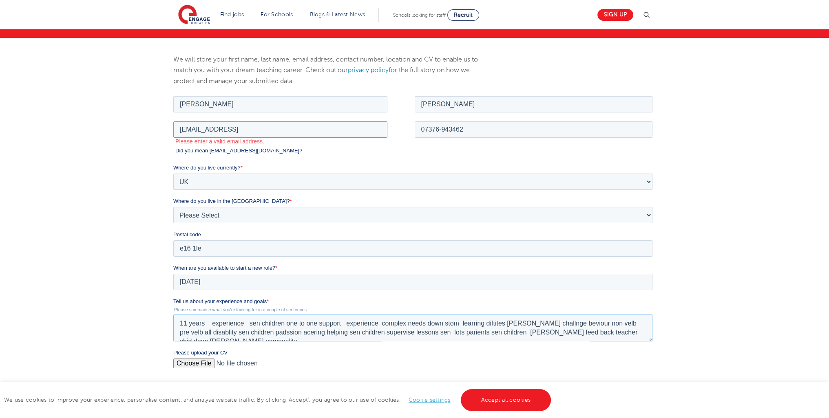
type textarea "11 years experience sen children one to one support experience complex needs do…"
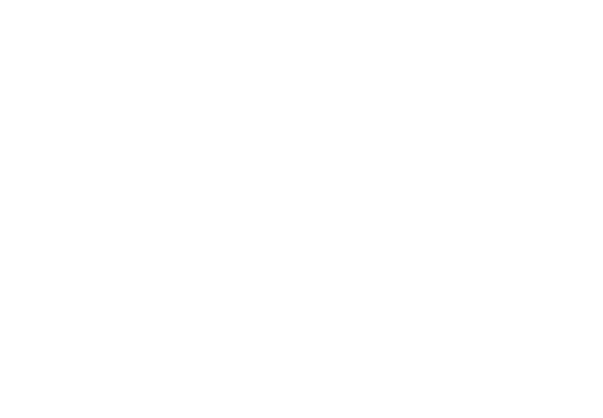
scroll to position [0, 0]
